Goal: Book appointment/travel/reservation

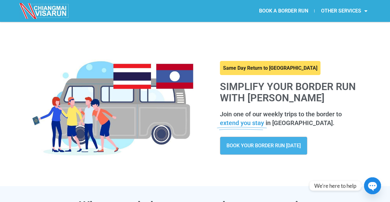
click at [290, 145] on span "BOOK YOUR BORDER RUN [DATE]" at bounding box center [264, 146] width 74 height 5
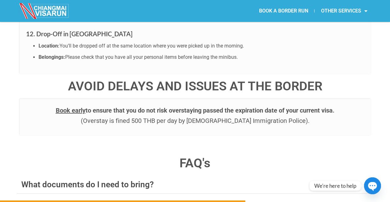
scroll to position [838, 0]
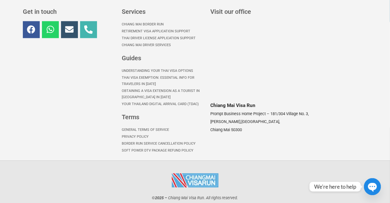
scroll to position [448, 0]
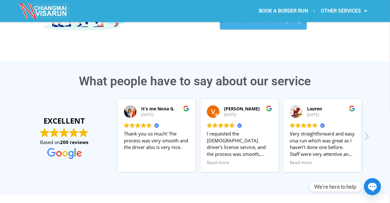
scroll to position [63, 0]
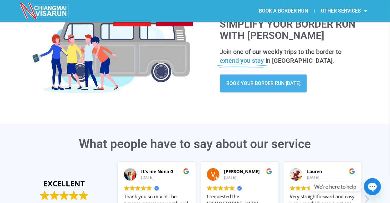
click at [244, 84] on span "BOOK YOUR BORDER RUN TODAY" at bounding box center [264, 83] width 74 height 5
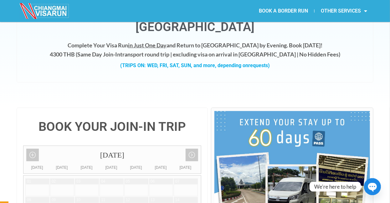
scroll to position [125, 0]
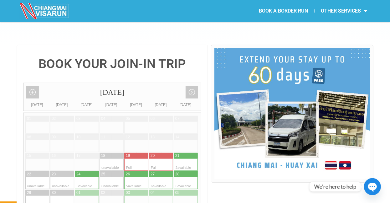
click at [184, 159] on div at bounding box center [180, 165] width 12 height 12
type input "21 September 2025"
radio input "true"
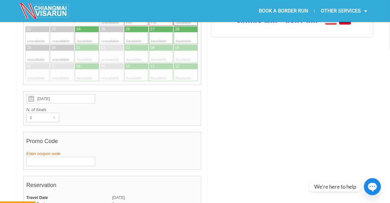
scroll to position [364, 0]
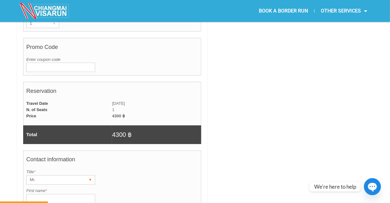
click at [90, 175] on div "▾" at bounding box center [90, 179] width 9 height 9
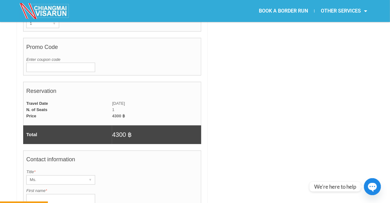
click at [86, 194] on input "First name *" at bounding box center [60, 198] width 69 height 9
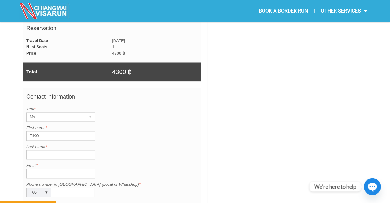
type input "EIKO"
click at [52, 150] on input "Last name *" at bounding box center [60, 154] width 69 height 9
type input "NAKAMURA"
click at [37, 169] on input "Email *" at bounding box center [60, 173] width 69 height 9
type input "eikobkk@hotmail.com"
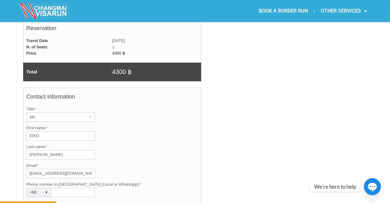
click at [59, 188] on input "Phone number in Thailand (Local or WhatsApp) *" at bounding box center [73, 192] width 44 height 9
type input "816893361"
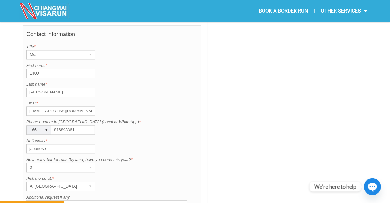
click at [54, 144] on input "japanese" at bounding box center [60, 148] width 69 height 9
type input "j"
type input "JAPAN"
click at [89, 182] on div "▾" at bounding box center [90, 186] width 9 height 9
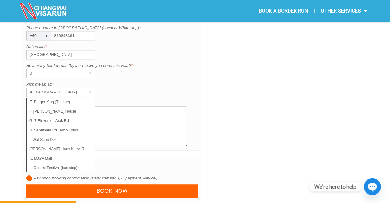
scroll to position [44, 0]
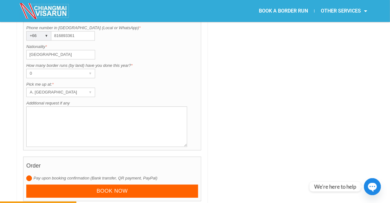
click at [127, 81] on div "Pick me up at: is required. Pick me up at: * A. Centara Riverside Hotel ▾ A. Ce…" at bounding box center [112, 89] width 172 height 16
click at [33, 106] on textarea "Additional request if any" at bounding box center [106, 126] width 161 height 40
type textarea "C"
click at [37, 106] on textarea "Additional request if any" at bounding box center [106, 126] width 161 height 40
paste textarea "Is it okay if I go to your company today and pay in cash?"
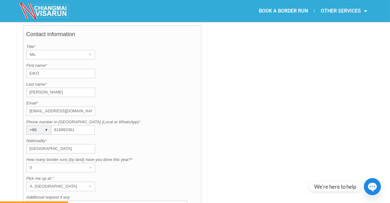
scroll to position [615, 0]
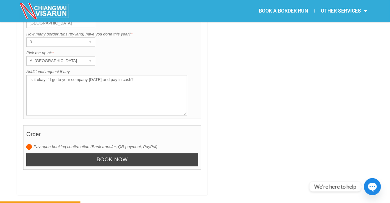
type textarea "Is it okay if I go to your company today and pay in cash?"
click at [115, 153] on input "Book now" at bounding box center [112, 159] width 172 height 13
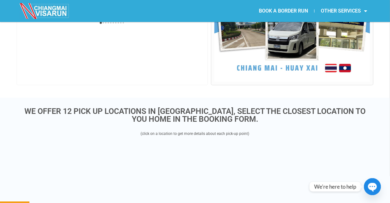
scroll to position [162, 0]
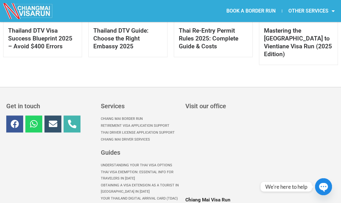
scroll to position [503, 0]
